Goal: Obtain resource: Obtain resource

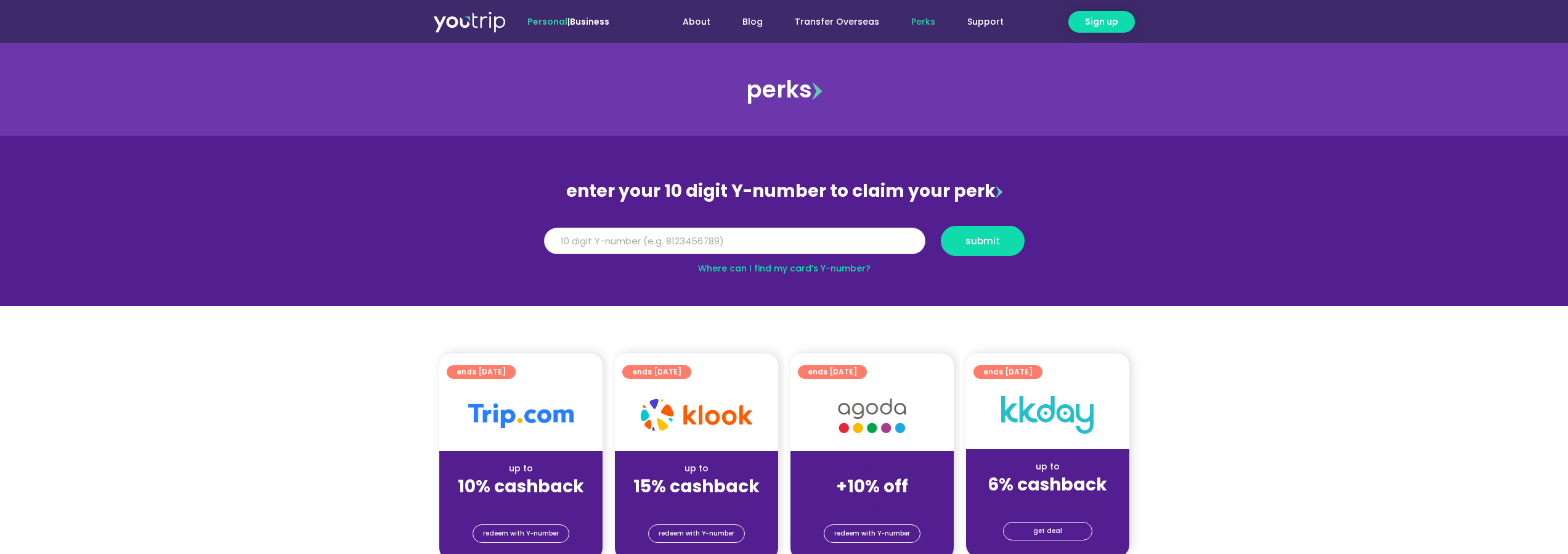
click at [614, 234] on input "Y Number" at bounding box center [735, 241] width 381 height 27
type input "8170133470"
click at [965, 238] on span "submit" at bounding box center [983, 240] width 63 height 9
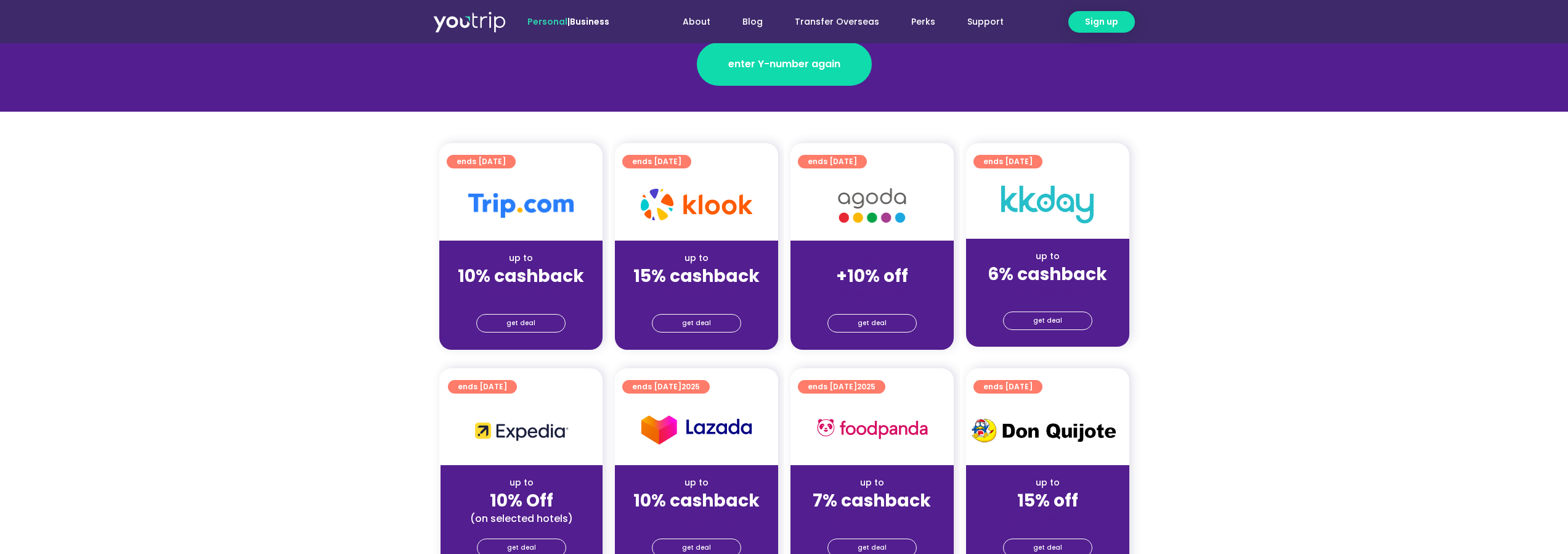
scroll to position [247, 0]
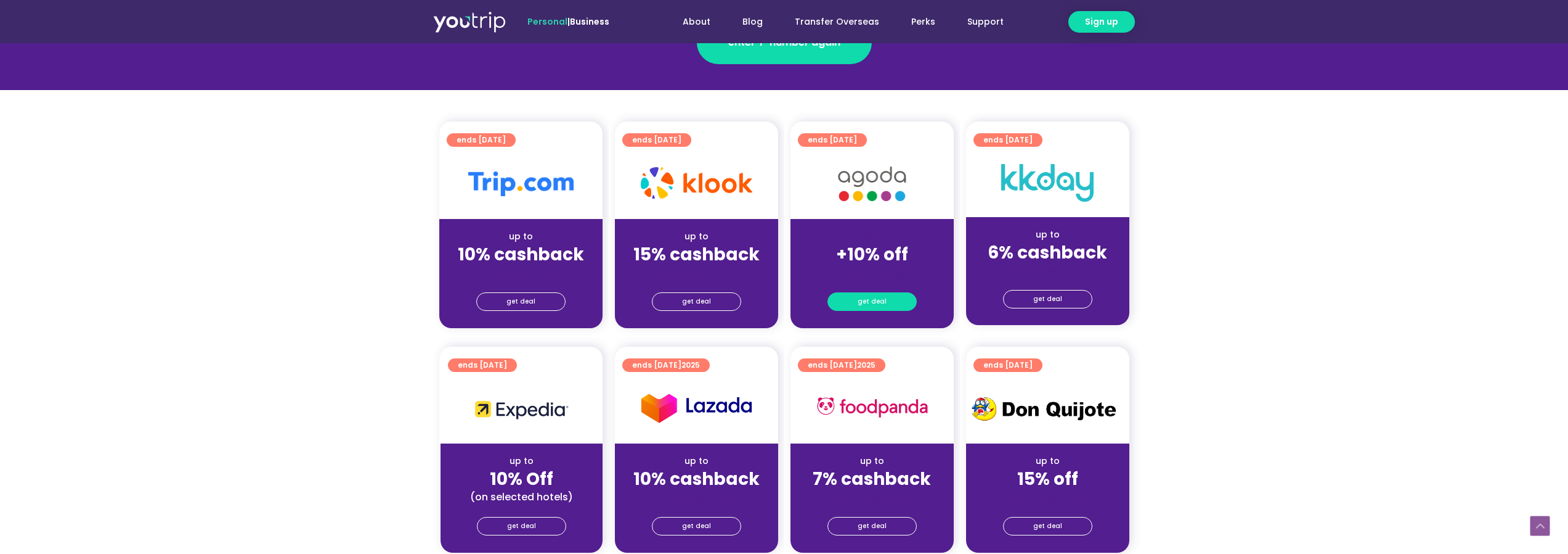
click at [863, 302] on span "get deal" at bounding box center [872, 301] width 29 height 18
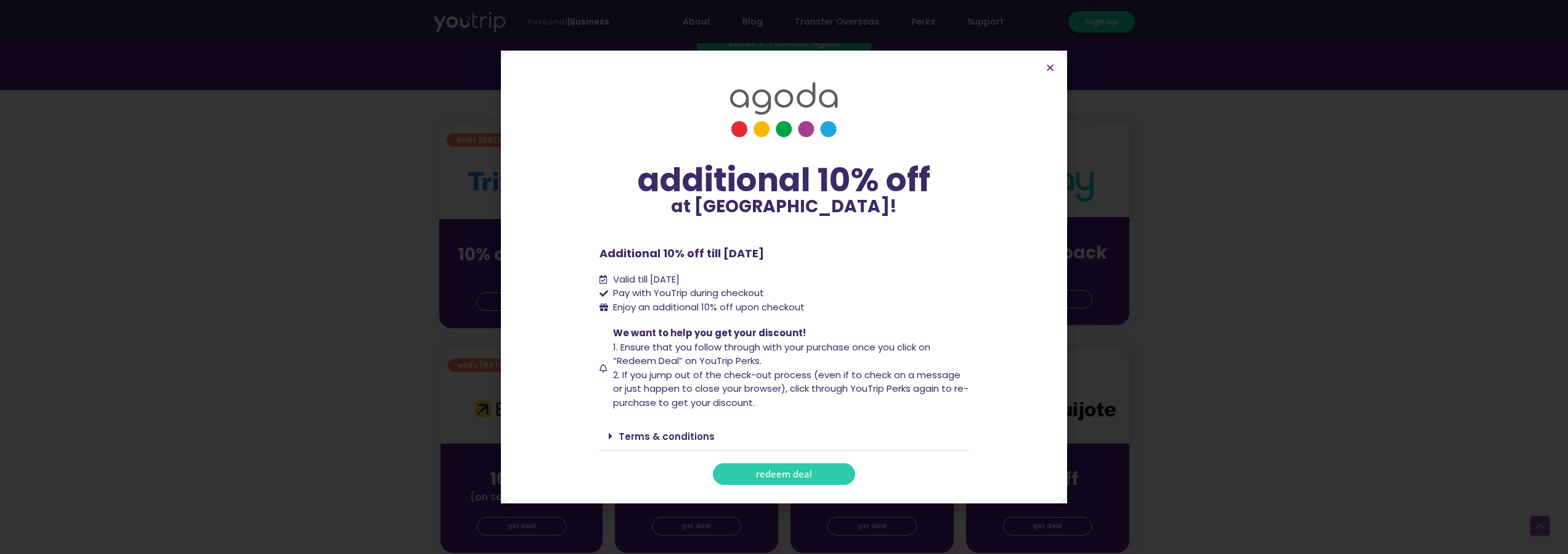
click at [793, 474] on span "redeem deal" at bounding box center [784, 473] width 56 height 9
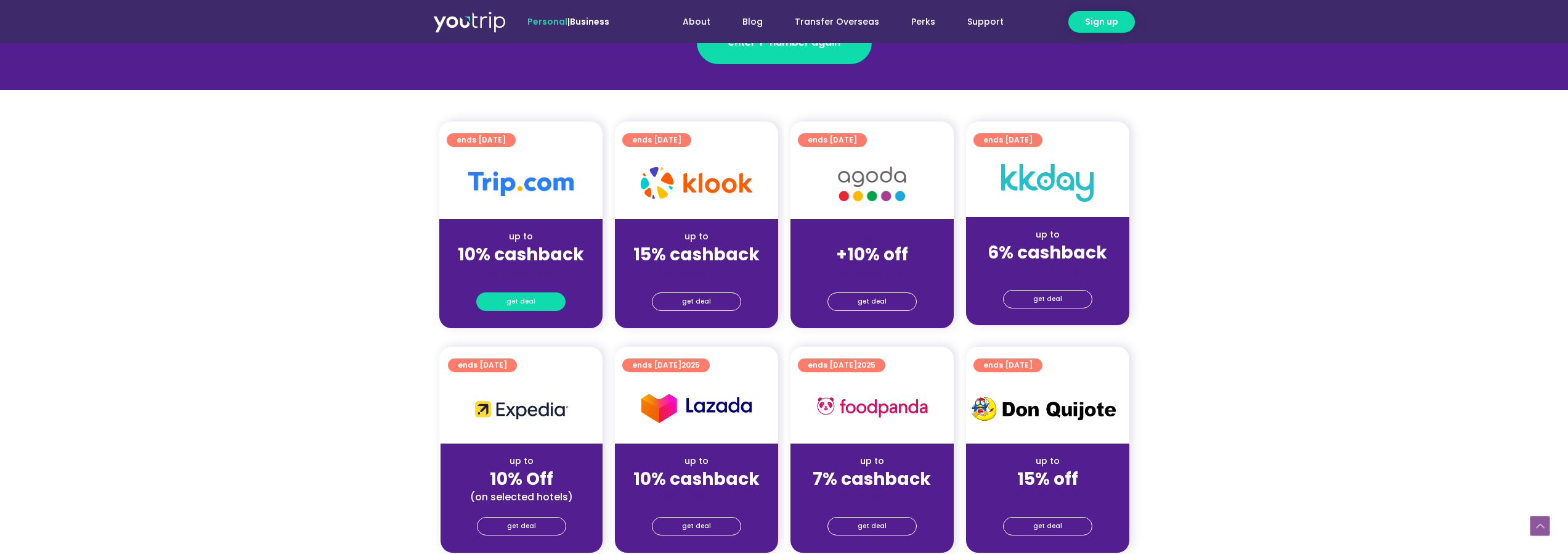
click at [537, 301] on link "get deal" at bounding box center [521, 301] width 89 height 19
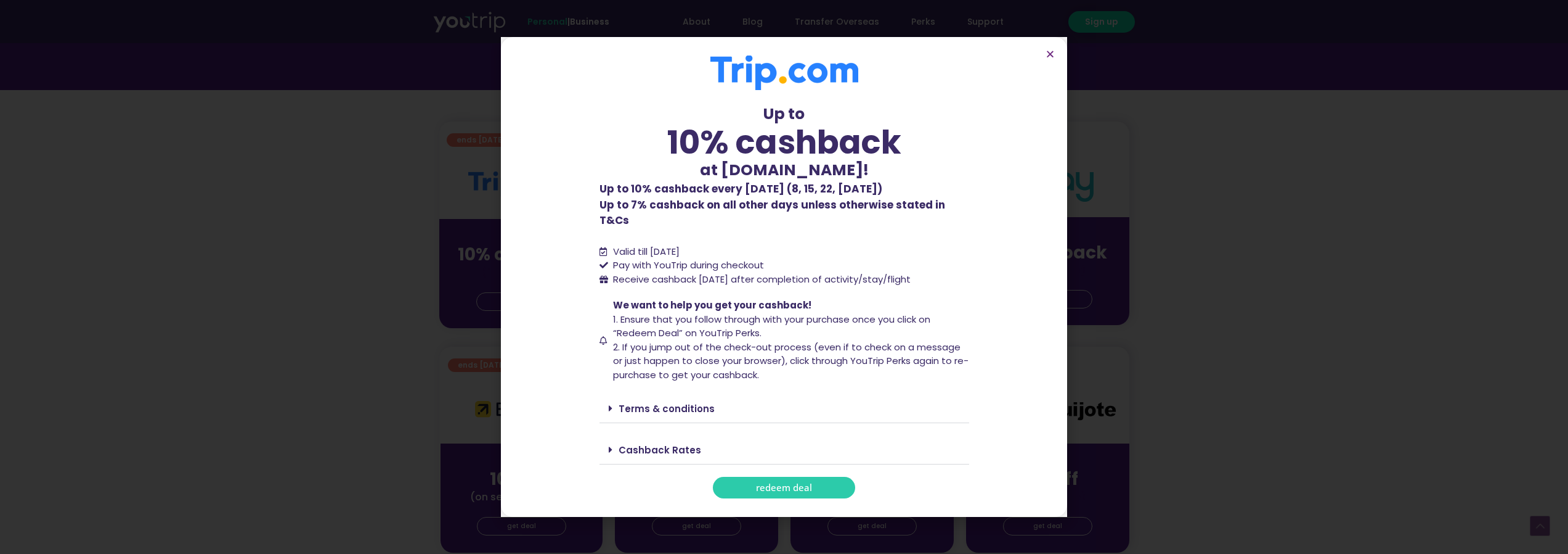
click at [830, 477] on link "redeem deal" at bounding box center [784, 487] width 142 height 22
